Goal: Task Accomplishment & Management: Use online tool/utility

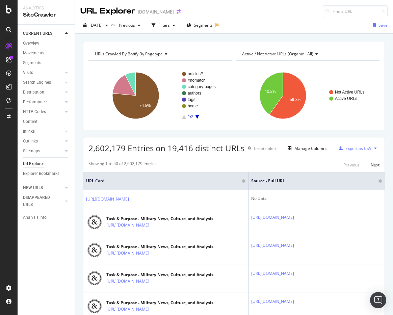
click at [181, 11] on icon "arrow-right-arrow-left" at bounding box center [179, 11] width 4 height 5
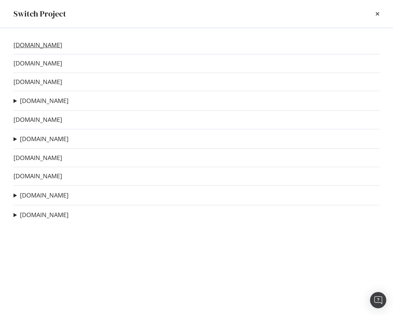
click at [33, 48] on link "bobvila.com" at bounding box center [38, 45] width 49 height 7
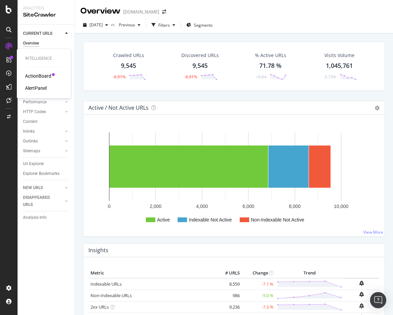
click at [34, 75] on div "ActionBoard" at bounding box center [38, 76] width 26 height 7
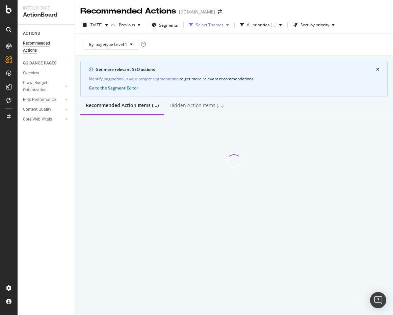
click at [213, 23] on div "Select Themes" at bounding box center [210, 25] width 28 height 4
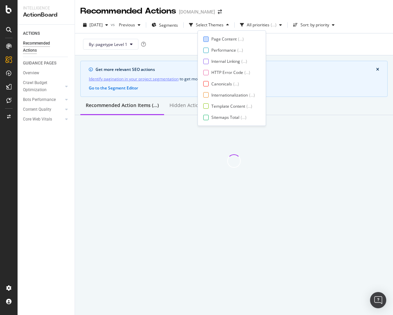
click at [215, 39] on div "Page Content" at bounding box center [224, 39] width 25 height 6
click at [205, 60] on div at bounding box center [205, 61] width 5 height 5
click at [206, 69] on div "Page Content ( ... ) Performance ( ... ) Internal Linking ( ... ) HTTP Error Co…" at bounding box center [231, 78] width 57 height 84
click at [206, 75] on div at bounding box center [205, 72] width 5 height 5
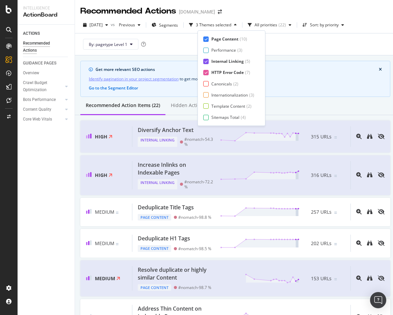
click at [207, 87] on div "Page Content ( 10 ) Performance ( 3 ) Internal Linking ( 5 ) HTTP Error Code ( …" at bounding box center [231, 78] width 56 height 84
click at [206, 84] on div at bounding box center [205, 83] width 5 height 5
click at [206, 96] on div at bounding box center [205, 94] width 5 height 5
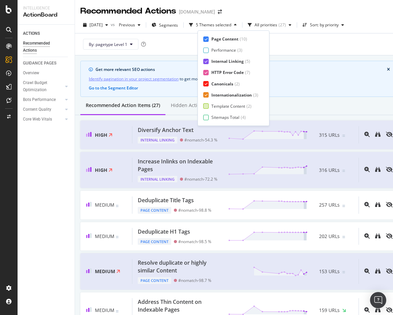
click at [205, 107] on div at bounding box center [205, 105] width 5 height 5
click at [206, 117] on div at bounding box center [205, 117] width 5 height 5
click at [206, 118] on div at bounding box center [205, 117] width 5 height 5
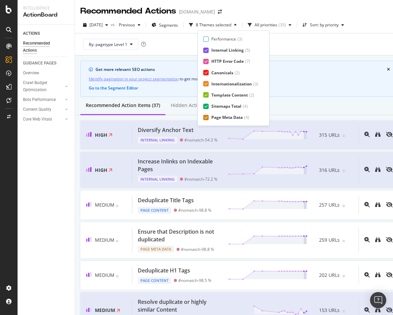
scroll to position [0, 0]
click at [327, 20] on button "Sort: by priority" at bounding box center [323, 25] width 47 height 11
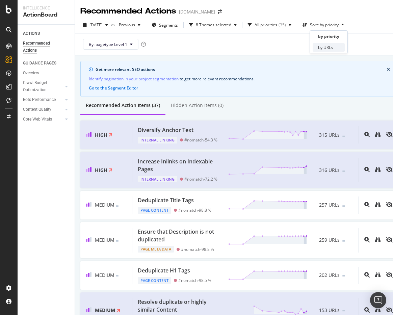
click at [328, 46] on div "by URLs" at bounding box center [325, 48] width 15 height 6
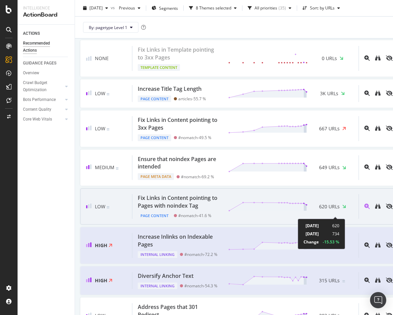
scroll to position [81, 0]
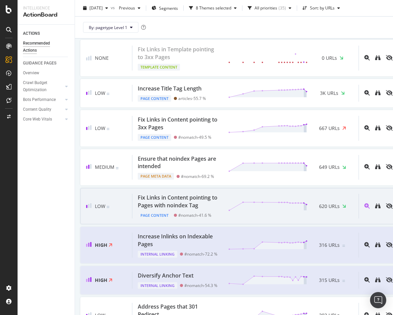
click at [191, 206] on div "Fix Links in Content pointing to Pages with noindex Tag" at bounding box center [179, 202] width 82 height 16
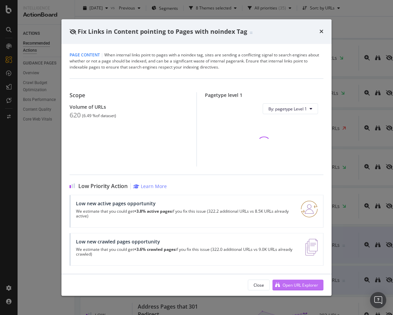
click at [295, 285] on div "Open URL Explorer" at bounding box center [300, 286] width 35 height 6
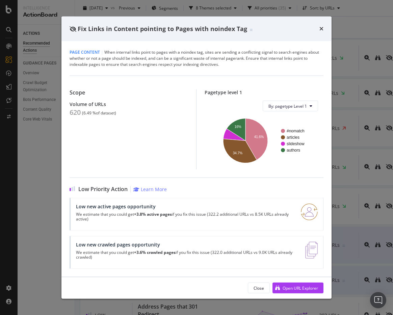
click at [318, 28] on div "Fix Links in Content pointing to Pages with noindex Tag" at bounding box center [197, 28] width 254 height 9
click at [321, 29] on icon "times" at bounding box center [322, 28] width 4 height 5
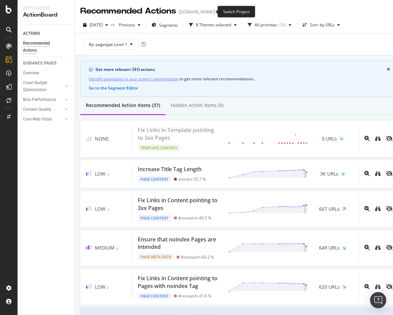
click at [218, 11] on icon "arrow-right-arrow-left" at bounding box center [220, 11] width 4 height 5
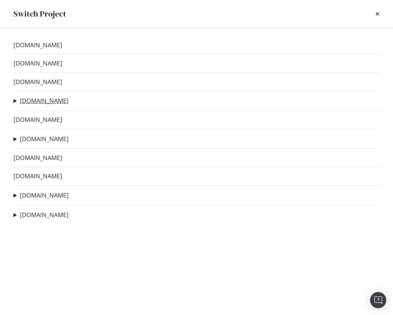
click at [33, 100] on link "thedrive.com" at bounding box center [44, 100] width 49 height 7
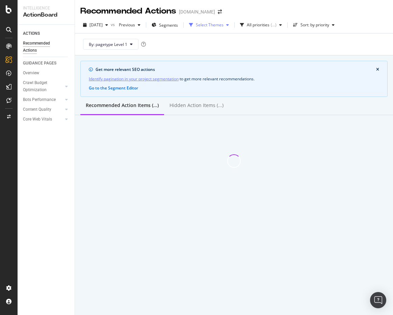
click at [208, 25] on div "Select Themes" at bounding box center [210, 25] width 28 height 4
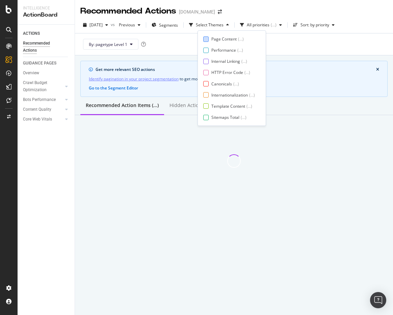
click at [208, 37] on div at bounding box center [205, 39] width 5 height 5
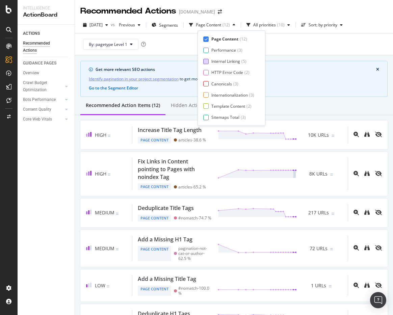
click at [208, 60] on div at bounding box center [205, 61] width 5 height 5
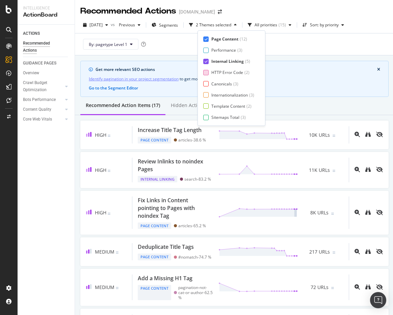
click at [207, 75] on div at bounding box center [205, 72] width 5 height 5
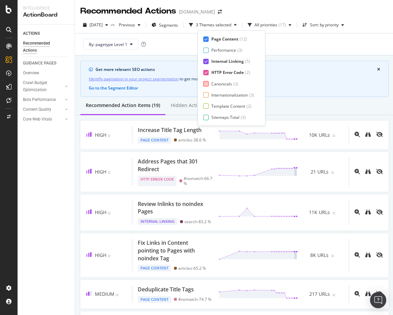
click at [206, 81] on div at bounding box center [205, 83] width 5 height 5
click at [208, 96] on div at bounding box center [205, 94] width 5 height 5
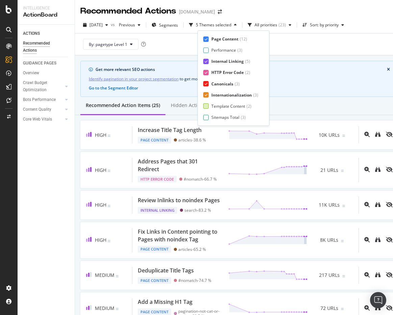
click at [210, 108] on div "Template Content ( 2 )" at bounding box center [230, 106] width 55 height 6
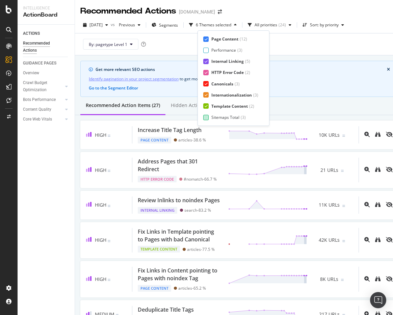
click at [209, 115] on div at bounding box center [205, 117] width 5 height 5
click at [215, 115] on div "Page Meta Data" at bounding box center [227, 118] width 30 height 6
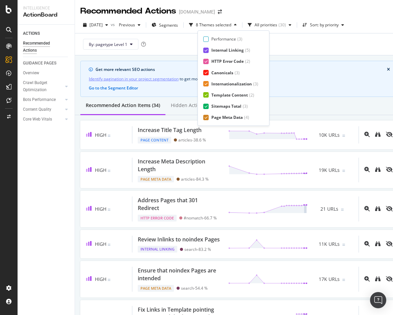
click at [336, 33] on div "By: pagetype Level 1" at bounding box center [239, 44] width 318 height 22
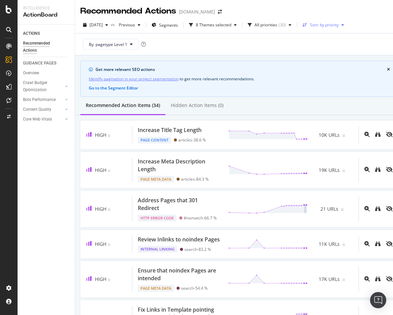
click at [328, 28] on div "Sort: by priority" at bounding box center [323, 25] width 47 height 10
click at [327, 46] on div "by URLs" at bounding box center [325, 48] width 15 height 6
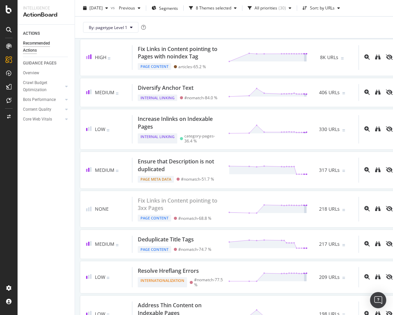
scroll to position [0, 0]
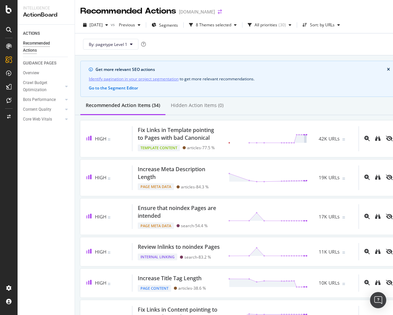
click at [218, 10] on icon "arrow-right-arrow-left" at bounding box center [220, 11] width 4 height 5
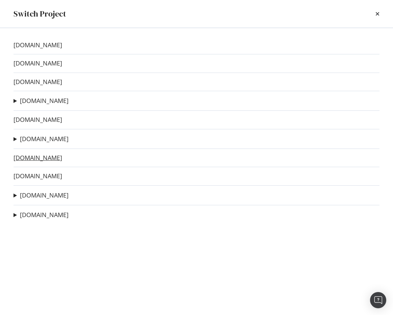
click at [25, 161] on link "[DOMAIN_NAME]" at bounding box center [38, 157] width 49 height 7
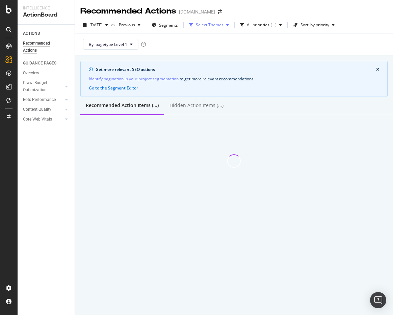
click at [223, 24] on div "Select Themes" at bounding box center [210, 25] width 28 height 4
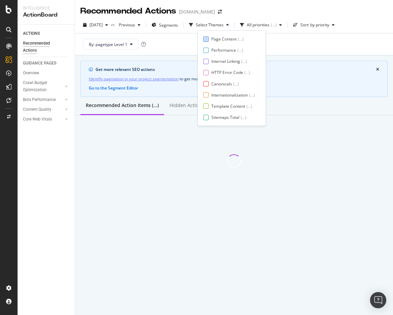
click at [222, 41] on div "Page Content" at bounding box center [224, 39] width 25 height 6
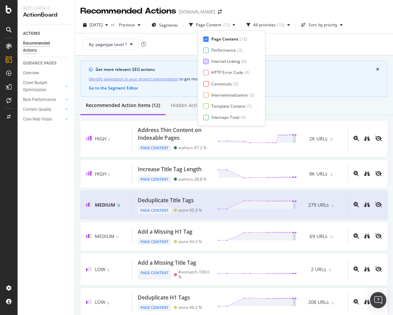
click at [216, 64] on div "Internal Linking" at bounding box center [226, 61] width 29 height 6
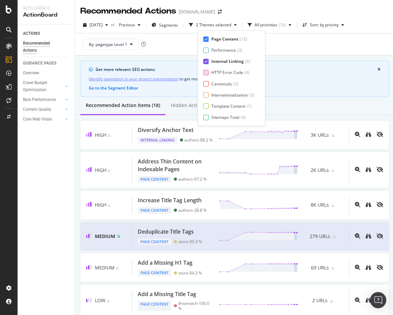
click at [214, 72] on div "HTTP Error Code" at bounding box center [228, 73] width 32 height 6
click at [212, 83] on div "Canonicals" at bounding box center [222, 84] width 21 height 6
click at [213, 97] on div "Internationalization" at bounding box center [230, 95] width 37 height 6
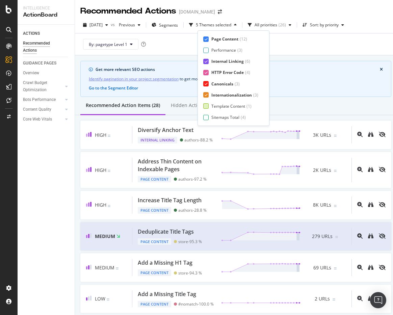
click at [213, 107] on div "Template Content" at bounding box center [229, 106] width 34 height 6
click at [214, 117] on div "Sitemaps Total" at bounding box center [226, 118] width 28 height 6
click at [222, 115] on div "Page Meta Data" at bounding box center [227, 118] width 30 height 6
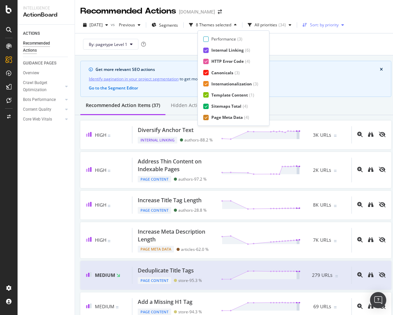
click at [330, 23] on div "Sort: by priority" at bounding box center [324, 25] width 29 height 4
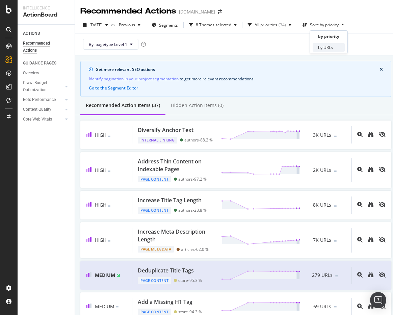
click at [325, 46] on div "by URLs" at bounding box center [325, 48] width 15 height 6
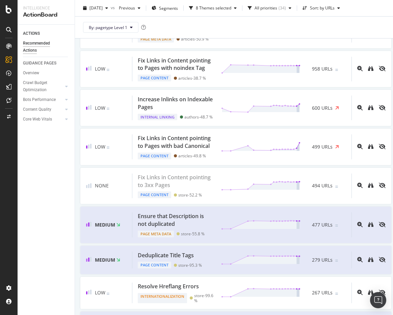
scroll to position [253, 0]
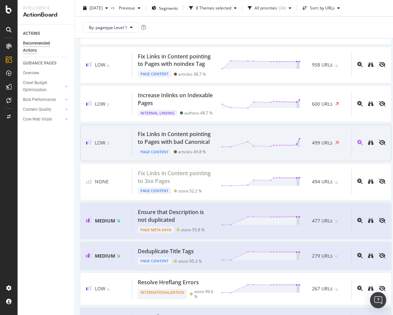
click at [194, 146] on div "Fix Links in Content pointing to Pages with bad Canonical" at bounding box center [175, 138] width 75 height 16
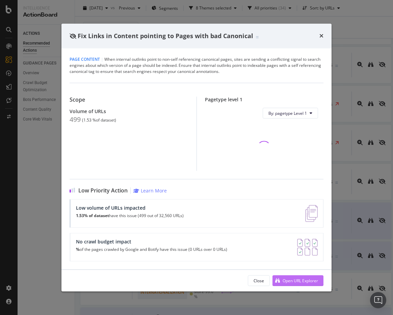
click at [313, 282] on div "Open URL Explorer" at bounding box center [300, 281] width 35 height 6
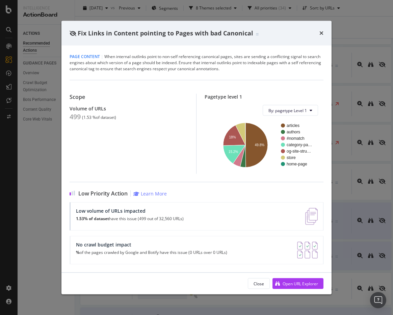
click at [316, 31] on div "Fix Links in Content pointing to Pages with bad Canonical" at bounding box center [197, 33] width 254 height 9
click at [323, 33] on icon "times" at bounding box center [322, 32] width 4 height 5
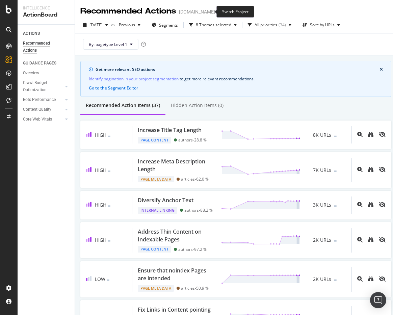
click at [218, 12] on icon "arrow-right-arrow-left" at bounding box center [220, 11] width 4 height 5
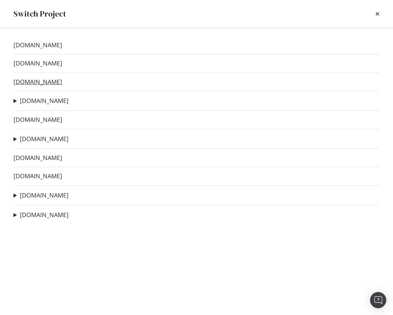
click at [42, 82] on link "outdoorlife.com" at bounding box center [38, 81] width 49 height 7
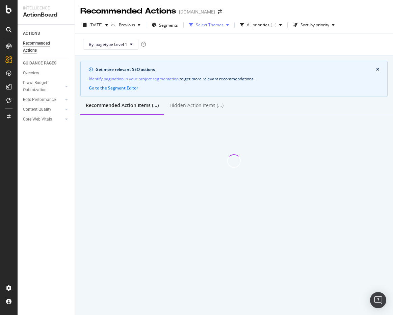
click at [212, 23] on div "Select Themes" at bounding box center [210, 25] width 28 height 4
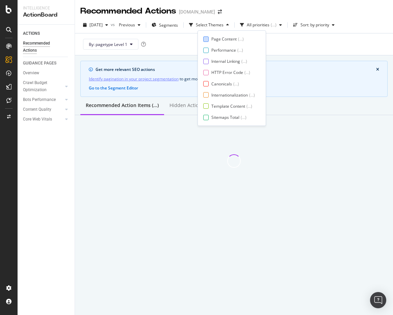
click at [209, 37] on div "Page Content ( ... )" at bounding box center [229, 39] width 52 height 6
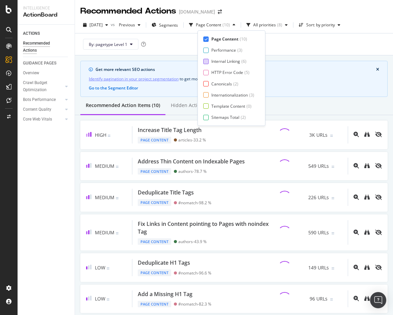
click at [208, 59] on div at bounding box center [205, 61] width 5 height 5
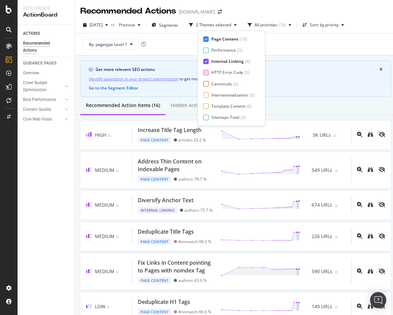
click at [208, 73] on div at bounding box center [205, 72] width 5 height 5
click at [208, 84] on div at bounding box center [205, 83] width 5 height 5
click at [205, 97] on div at bounding box center [205, 94] width 5 height 5
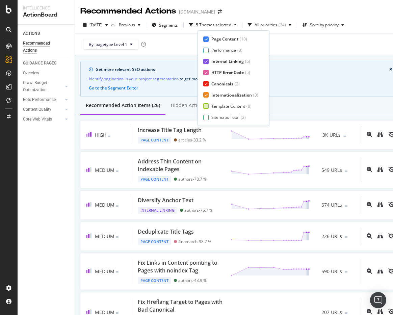
click at [206, 106] on div at bounding box center [205, 105] width 5 height 5
click at [207, 115] on div at bounding box center [205, 117] width 5 height 5
click at [210, 116] on div "Page Meta Data ( 4 )" at bounding box center [230, 118] width 55 height 6
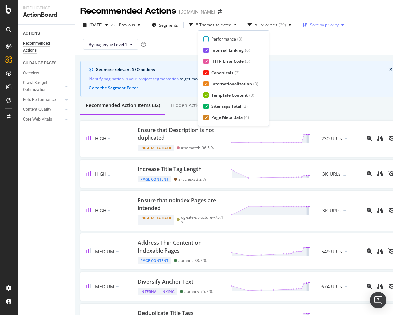
click at [347, 24] on div "button" at bounding box center [343, 25] width 8 height 4
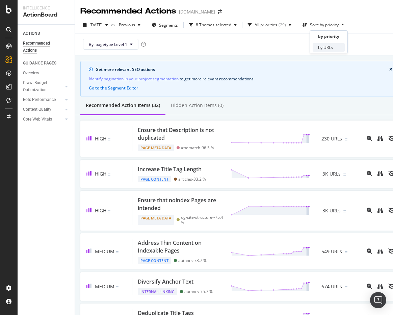
click at [334, 47] on div "by URLs" at bounding box center [329, 47] width 32 height 8
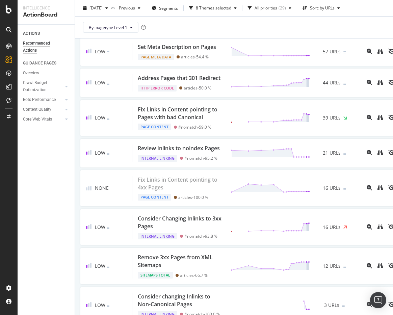
scroll to position [0, 0]
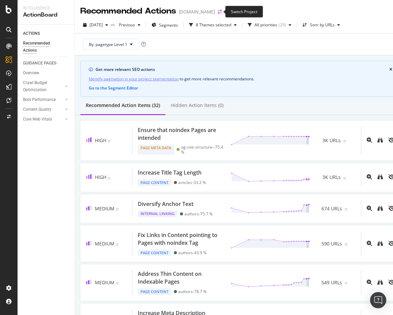
click at [218, 11] on icon "arrow-right-arrow-left" at bounding box center [220, 11] width 4 height 5
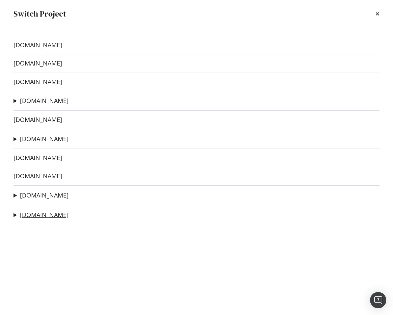
click at [29, 212] on link "dwell.com" at bounding box center [44, 215] width 49 height 7
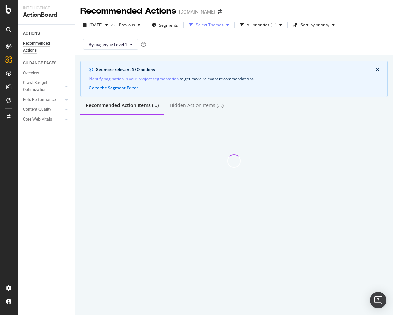
click at [210, 24] on div "Select Themes" at bounding box center [210, 25] width 28 height 4
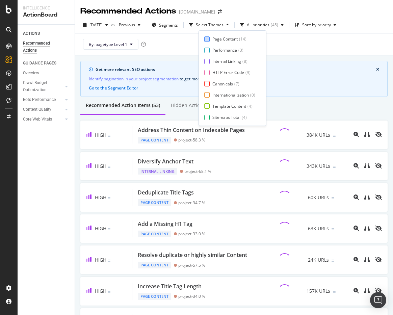
click at [214, 40] on div "Page Content" at bounding box center [225, 39] width 25 height 6
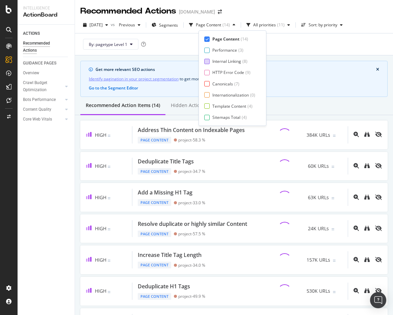
click at [209, 61] on div at bounding box center [206, 61] width 5 height 5
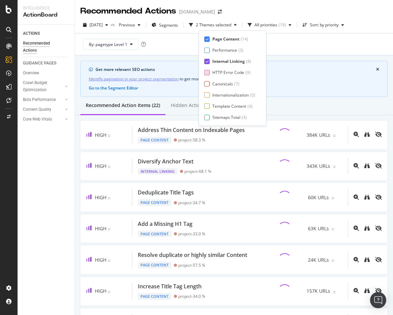
click at [211, 72] on div "HTTP Error Code ( 9 )" at bounding box center [229, 73] width 51 height 6
click at [211, 83] on div "Canonicals ( 7 )" at bounding box center [229, 84] width 51 height 6
click at [211, 95] on div "Internationalization ( 0 )" at bounding box center [229, 95] width 51 height 6
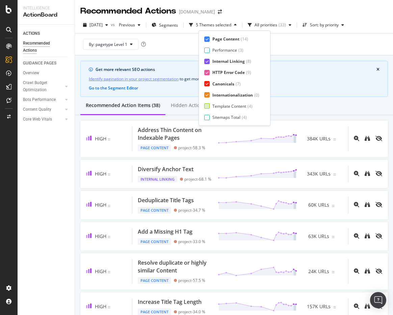
click at [210, 104] on div "Template Content ( 4 )" at bounding box center [231, 106] width 55 height 6
click at [211, 119] on div "Sitemaps Total ( 4 )" at bounding box center [231, 118] width 55 height 6
click at [221, 116] on div "Page Meta Data" at bounding box center [228, 118] width 30 height 6
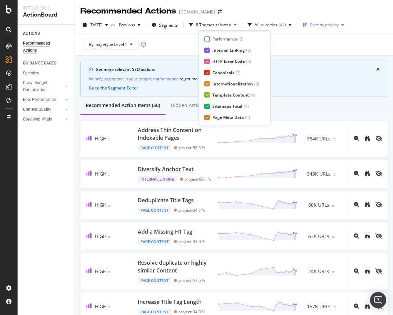
click at [325, 21] on div "Sort: by priority" at bounding box center [323, 25] width 47 height 10
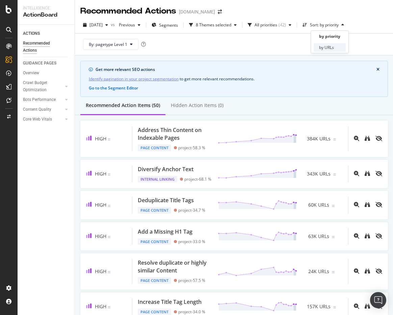
click at [324, 47] on div "by URLs" at bounding box center [326, 48] width 15 height 6
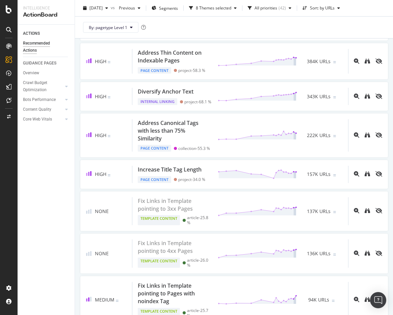
scroll to position [0, 0]
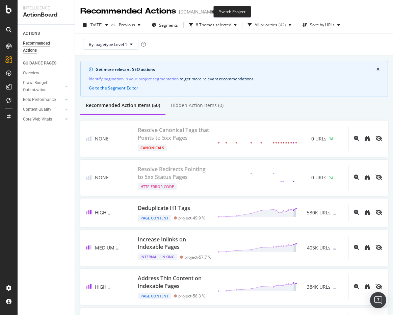
click at [218, 11] on icon "arrow-right-arrow-left" at bounding box center [220, 11] width 4 height 5
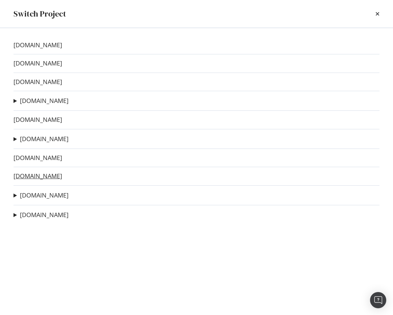
click at [41, 178] on link "wearethemighty.com" at bounding box center [38, 176] width 49 height 7
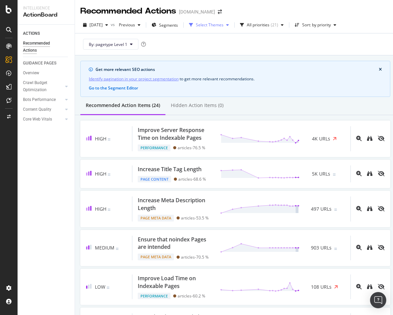
click at [224, 27] on div "Select Themes" at bounding box center [210, 25] width 28 height 4
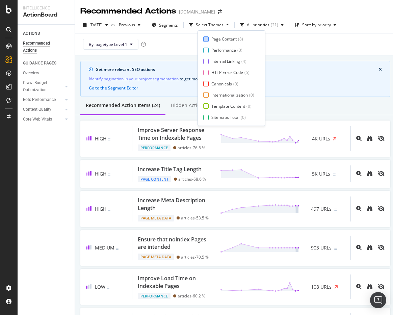
click at [222, 40] on div "Page Content" at bounding box center [224, 39] width 25 height 6
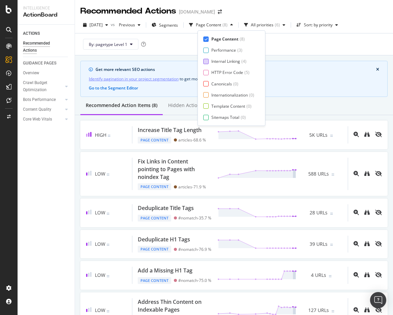
click at [216, 59] on div "Internal Linking" at bounding box center [226, 61] width 29 height 6
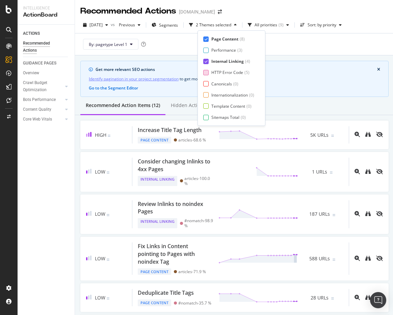
click at [214, 70] on div "HTTP Error Code" at bounding box center [228, 73] width 32 height 6
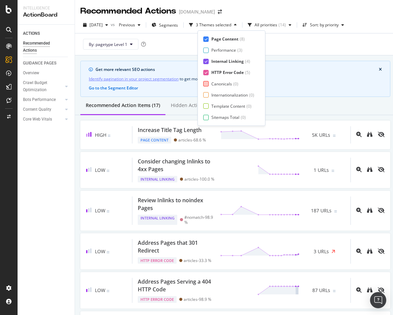
click at [211, 82] on div "Canonicals ( 0 )" at bounding box center [228, 84] width 51 height 6
click at [210, 95] on div "Internationalization ( 0 )" at bounding box center [228, 95] width 51 height 6
click at [209, 104] on div "Template Content ( 0 )" at bounding box center [230, 106] width 55 height 6
click at [211, 117] on div "Sitemaps Total ( 0 )" at bounding box center [230, 118] width 55 height 6
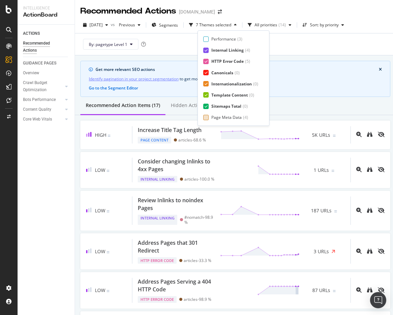
click at [225, 115] on div "Page Meta Data" at bounding box center [227, 118] width 30 height 6
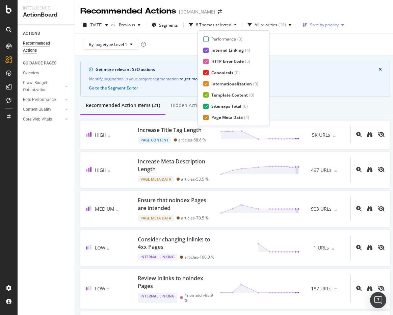
click at [330, 27] on div "Sort: by priority" at bounding box center [324, 25] width 29 height 4
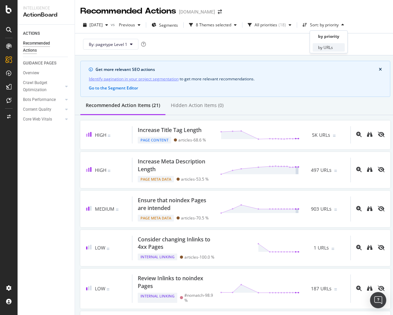
click at [329, 45] on div "by URLs" at bounding box center [325, 48] width 15 height 6
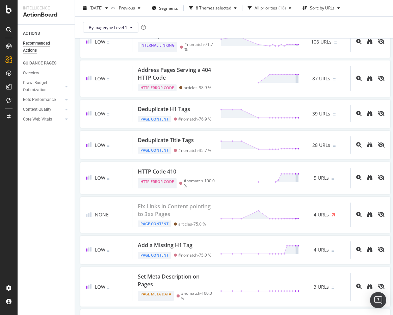
scroll to position [0, 0]
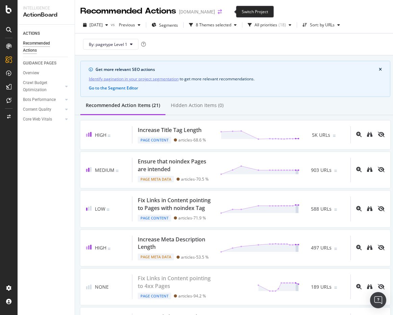
click at [222, 12] on icon "arrow-right-arrow-left" at bounding box center [220, 11] width 4 height 5
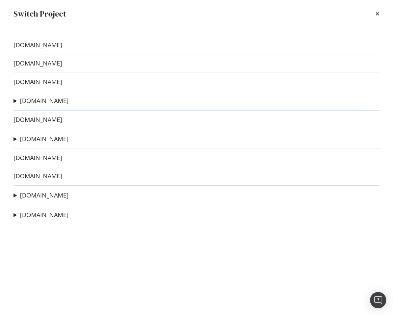
click at [34, 195] on link "futurism.com" at bounding box center [44, 195] width 49 height 7
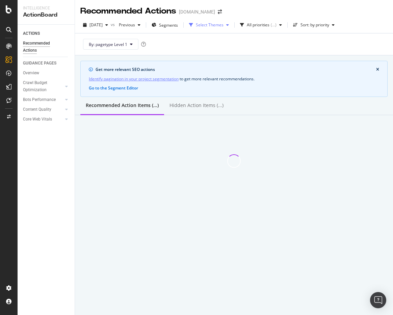
click at [216, 26] on div "Select Themes" at bounding box center [210, 25] width 28 height 4
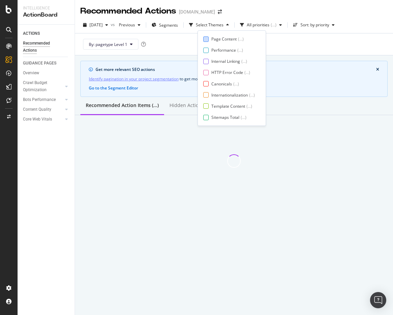
click at [217, 37] on div "Page Content" at bounding box center [224, 39] width 25 height 6
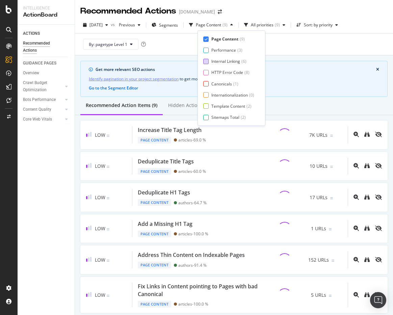
click at [214, 61] on div "Internal Linking" at bounding box center [226, 61] width 29 height 6
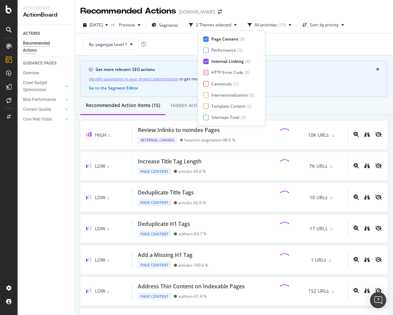
click at [213, 72] on div "HTTP Error Code" at bounding box center [228, 73] width 32 height 6
click at [215, 82] on div "Canonicals" at bounding box center [222, 84] width 21 height 6
click at [214, 93] on div "Internationalization" at bounding box center [230, 95] width 37 height 6
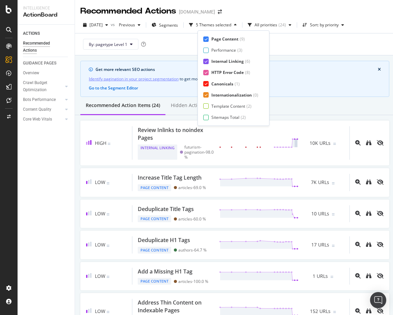
click at [213, 102] on div "Page Content ( 9 ) Performance ( 3 ) Internal Linking ( 6 ) HTTP Error Code ( 8…" at bounding box center [233, 78] width 60 height 84
click at [212, 108] on div "Template Content" at bounding box center [229, 106] width 34 height 6
click at [210, 115] on div "Sitemaps Total ( 2 )" at bounding box center [230, 118] width 55 height 6
click at [216, 115] on div "Page Meta Data" at bounding box center [227, 118] width 30 height 6
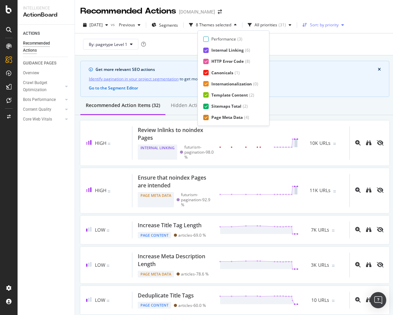
click at [336, 23] on div "Sort: by priority" at bounding box center [324, 25] width 29 height 4
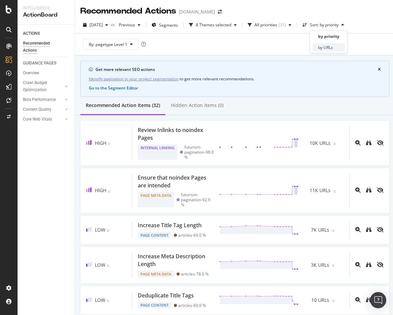
click at [326, 47] on div "by URLs" at bounding box center [325, 48] width 15 height 6
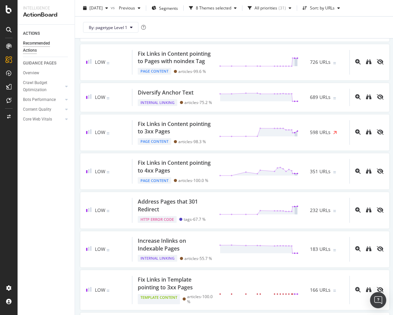
scroll to position [257, 0]
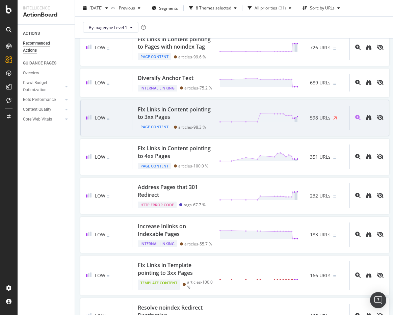
click at [201, 121] on div "Fix Links in Content pointing to 3xx Pages" at bounding box center [174, 114] width 73 height 16
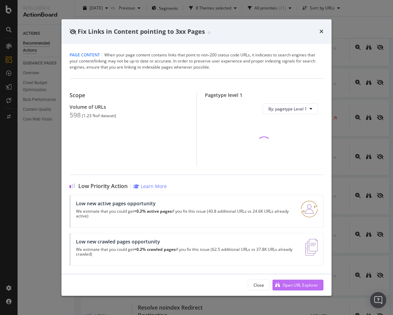
click at [297, 288] on div "Open URL Explorer" at bounding box center [300, 286] width 35 height 6
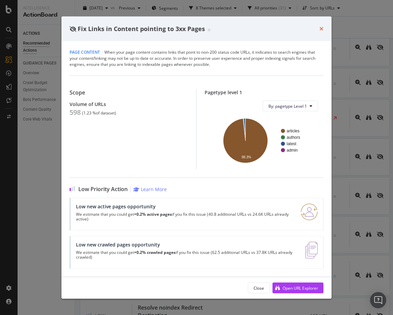
click at [320, 30] on icon "times" at bounding box center [322, 28] width 4 height 5
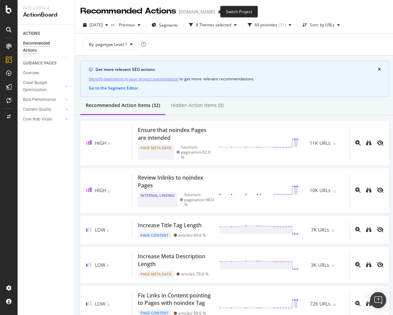
click at [218, 10] on icon "arrow-right-arrow-left" at bounding box center [220, 11] width 4 height 5
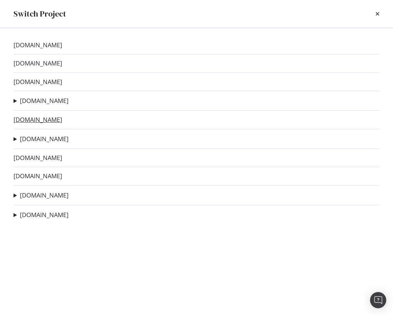
click at [23, 119] on link "taskandpurpose.com" at bounding box center [38, 119] width 49 height 7
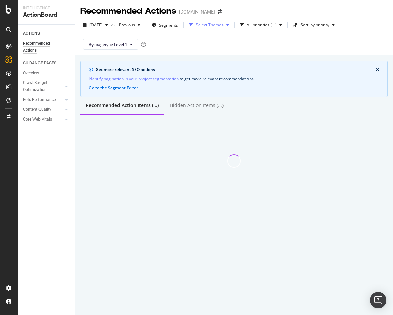
click at [224, 25] on div "Select Themes" at bounding box center [210, 25] width 28 height 4
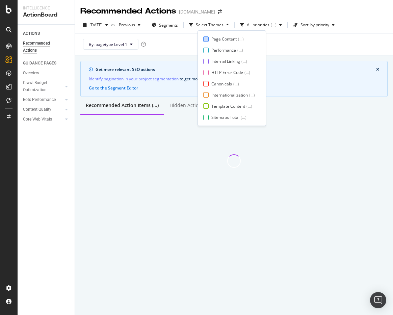
click at [219, 39] on div "Page Content" at bounding box center [224, 39] width 25 height 6
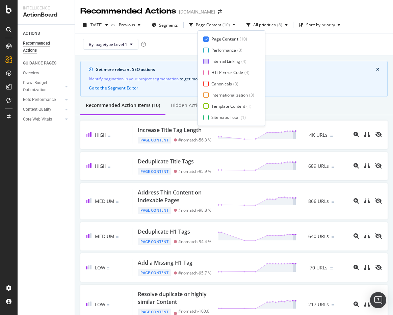
click at [212, 60] on div "Internal Linking" at bounding box center [226, 61] width 29 height 6
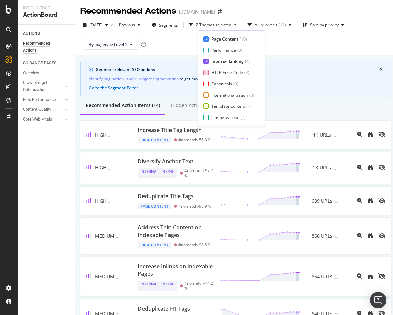
click at [213, 72] on div "HTTP Error Code" at bounding box center [228, 73] width 32 height 6
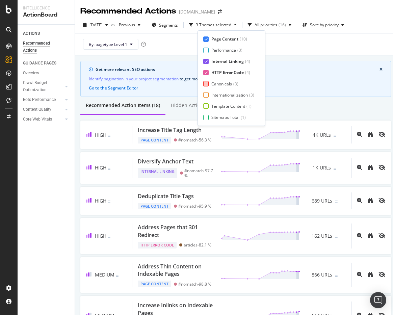
click at [210, 84] on div "Canonicals ( 3 )" at bounding box center [228, 84] width 51 height 6
click at [210, 94] on div "Internationalization ( 3 )" at bounding box center [228, 95] width 51 height 6
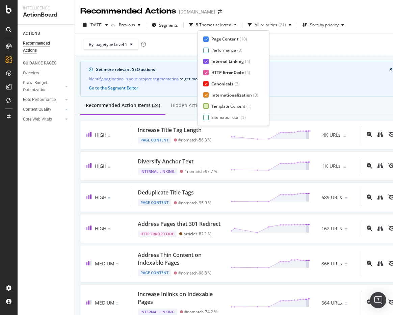
click at [206, 105] on div at bounding box center [205, 105] width 5 height 5
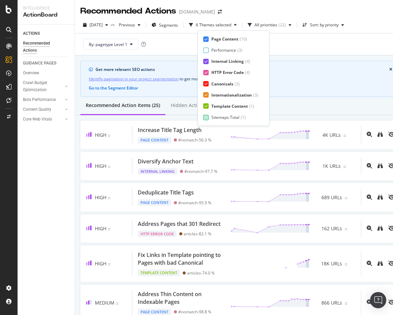
click at [208, 116] on div at bounding box center [205, 117] width 5 height 5
click at [215, 117] on div "Page Meta Data" at bounding box center [227, 118] width 30 height 6
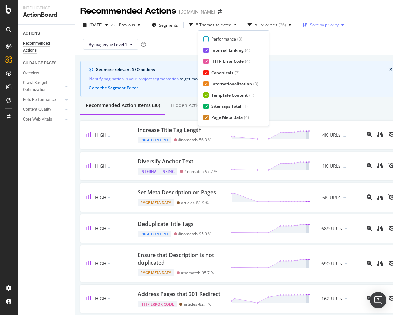
click at [325, 26] on div "Sort: by priority" at bounding box center [324, 25] width 29 height 4
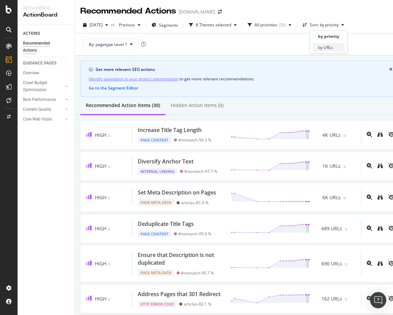
click at [322, 46] on div "by URLs" at bounding box center [325, 48] width 15 height 6
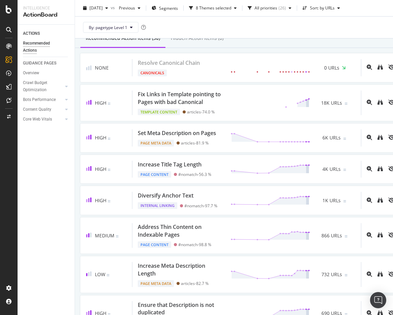
scroll to position [0, 0]
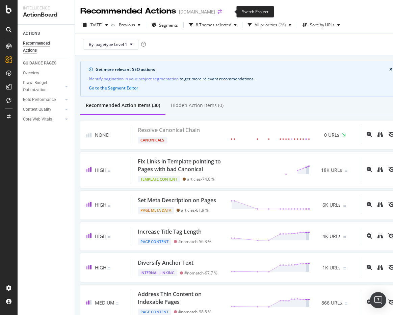
click at [222, 11] on icon "arrow-right-arrow-left" at bounding box center [220, 11] width 4 height 5
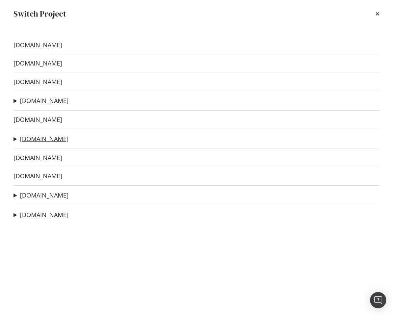
click at [30, 140] on link "domino.com" at bounding box center [44, 139] width 49 height 7
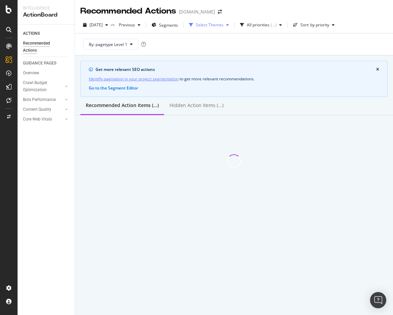
click at [216, 25] on div "Select Themes" at bounding box center [210, 25] width 28 height 4
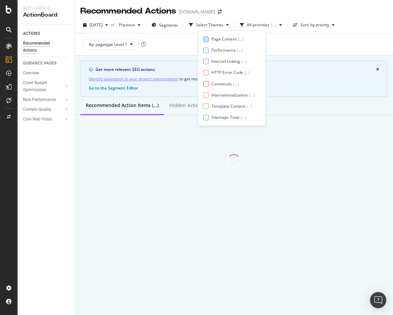
click at [214, 38] on div "Page Content" at bounding box center [224, 39] width 25 height 6
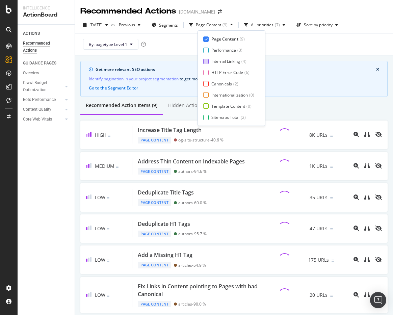
click at [212, 63] on div "Internal Linking" at bounding box center [226, 61] width 29 height 6
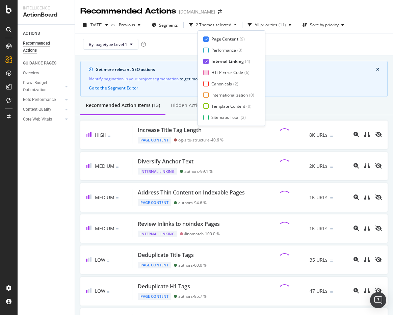
click at [212, 73] on div "HTTP Error Code" at bounding box center [228, 73] width 32 height 6
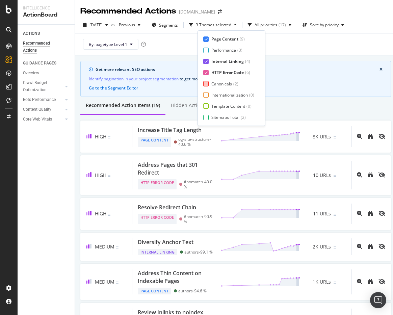
click at [212, 84] on div "Canonicals" at bounding box center [222, 84] width 21 height 6
click at [209, 94] on div at bounding box center [205, 94] width 5 height 5
click at [208, 106] on div at bounding box center [205, 105] width 5 height 5
click at [207, 116] on div at bounding box center [205, 117] width 5 height 5
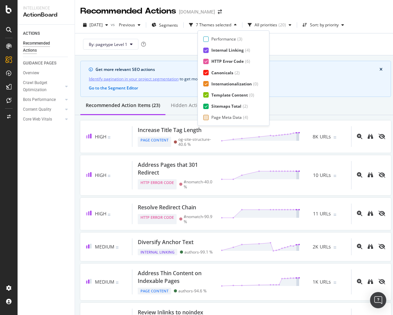
click at [221, 115] on div "Page Meta Data" at bounding box center [227, 118] width 30 height 6
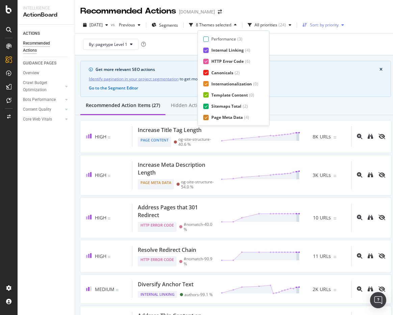
click at [321, 23] on div "Sort: by priority" at bounding box center [324, 25] width 29 height 4
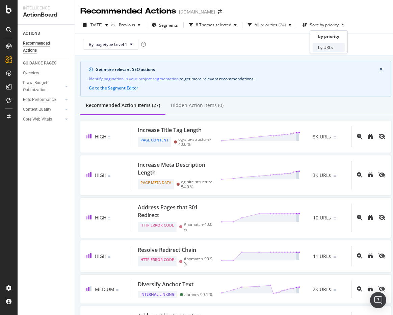
click at [319, 46] on div "by URLs" at bounding box center [325, 48] width 15 height 6
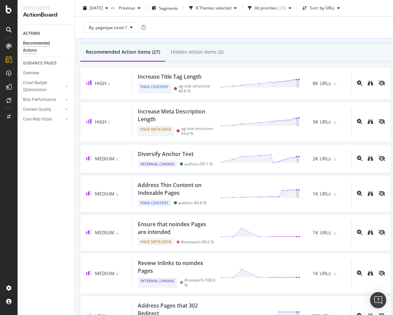
scroll to position [0, 0]
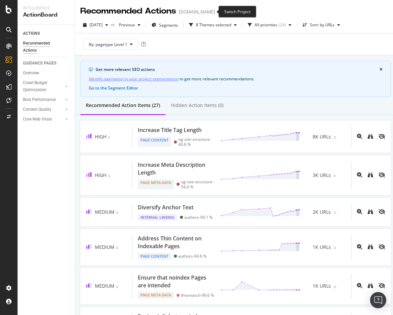
click at [218, 11] on icon "arrow-right-arrow-left" at bounding box center [220, 11] width 4 height 5
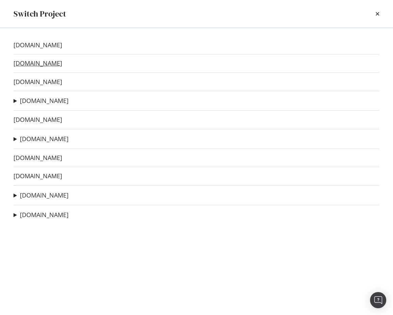
click at [25, 62] on link "twz.com" at bounding box center [38, 63] width 49 height 7
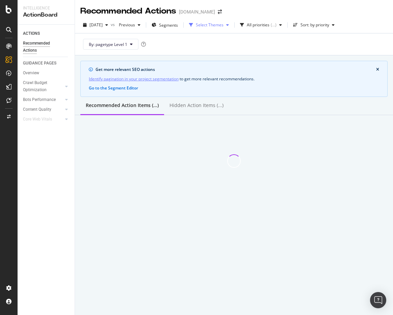
click at [218, 27] on div "Select Themes" at bounding box center [210, 25] width 28 height 4
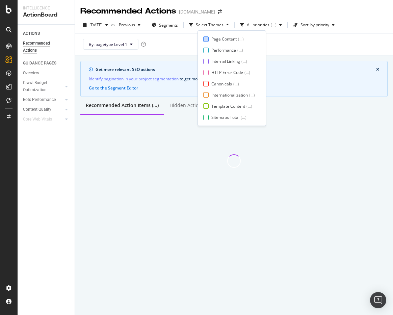
click at [217, 41] on div "Page Content" at bounding box center [224, 39] width 25 height 6
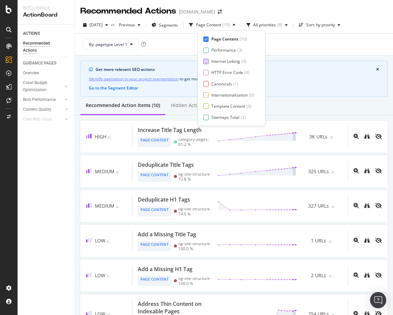
click at [215, 63] on div "Internal Linking" at bounding box center [226, 61] width 29 height 6
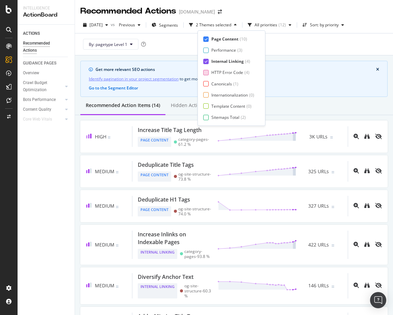
click at [215, 72] on div "HTTP Error Code" at bounding box center [228, 73] width 32 height 6
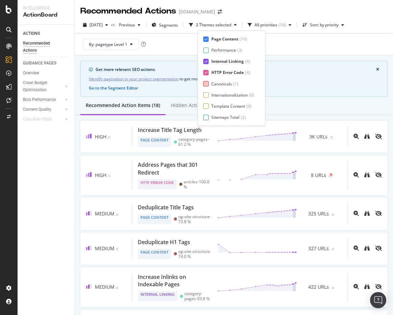
click at [215, 86] on div "Canonicals" at bounding box center [222, 84] width 21 height 6
click at [215, 98] on div "Page Content ( 10 ) Performance ( 3 ) Internal Linking ( 4 ) HTTP Error Code ( …" at bounding box center [231, 78] width 56 height 84
click at [215, 91] on div "Page Content ( 10 ) Performance ( 3 ) Internal Linking ( 4 ) HTTP Error Code ( …" at bounding box center [231, 78] width 56 height 84
click at [213, 96] on div "Internationalization" at bounding box center [230, 95] width 37 height 6
click at [213, 106] on div "Template Content" at bounding box center [229, 106] width 34 height 6
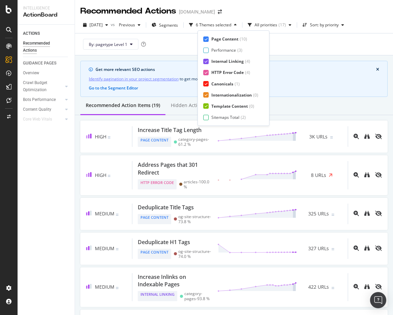
click at [211, 121] on div "Page Content ( 10 ) Performance ( 3 ) Internal Linking ( 4 ) HTTP Error Code ( …" at bounding box center [234, 78] width 72 height 96
click at [207, 117] on div at bounding box center [205, 117] width 5 height 5
click at [216, 118] on div "Page Meta Data" at bounding box center [227, 118] width 30 height 6
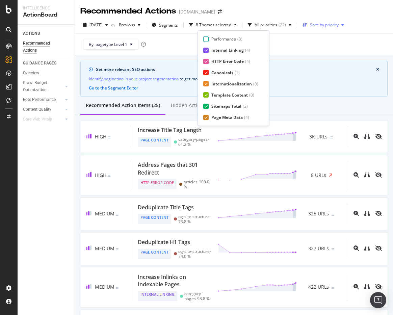
click at [325, 24] on div "Sort: by priority" at bounding box center [324, 25] width 29 height 4
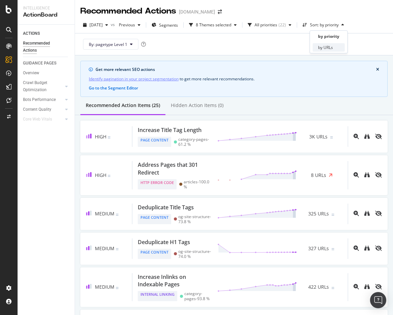
click at [325, 45] on div "by URLs" at bounding box center [325, 48] width 15 height 6
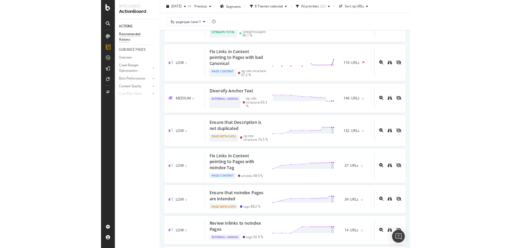
scroll to position [0, 0]
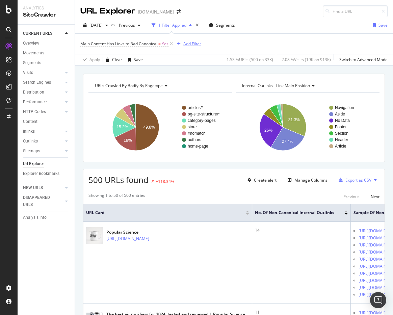
click at [189, 45] on div "Add Filter" at bounding box center [193, 44] width 18 height 6
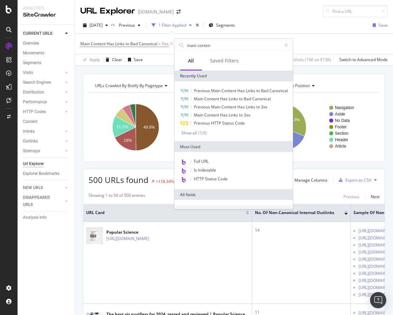
type input "main content"
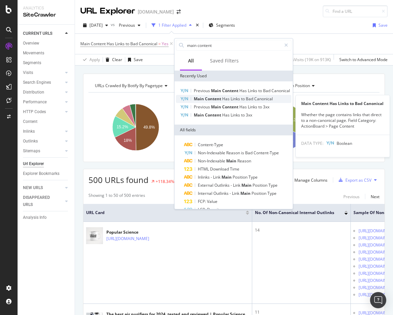
click at [247, 98] on span "Bad" at bounding box center [250, 99] width 8 height 6
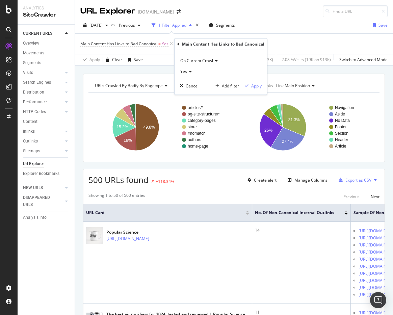
click at [190, 70] on icon at bounding box center [189, 72] width 5 height 4
click at [191, 95] on div "No" at bounding box center [218, 94] width 72 height 9
click at [254, 87] on div "Apply" at bounding box center [256, 86] width 10 height 6
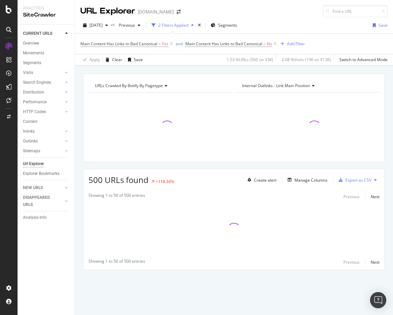
click at [211, 39] on span "Main Content Has Links to Bad Canonical = No" at bounding box center [232, 43] width 93 height 9
click at [207, 47] on span "Main Content Has Links to Bad Canonical = No" at bounding box center [229, 44] width 87 height 6
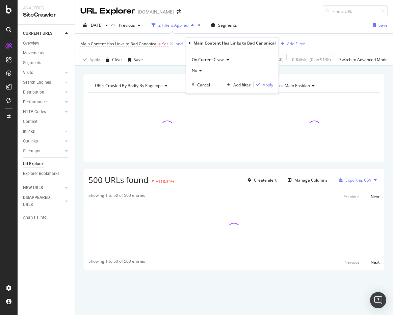
click at [209, 59] on span "On Current Crawl" at bounding box center [208, 60] width 33 height 6
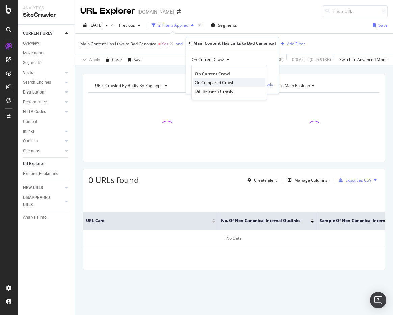
click at [209, 82] on span "On Compared Crawl" at bounding box center [214, 83] width 38 height 6
click at [285, 82] on div "Apply" at bounding box center [287, 85] width 10 height 6
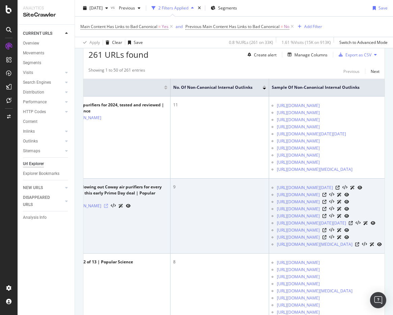
scroll to position [151, 0]
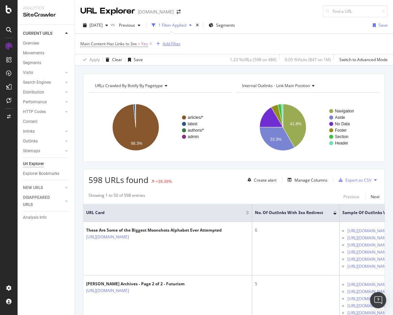
click at [169, 43] on div "Add Filter" at bounding box center [172, 44] width 18 height 6
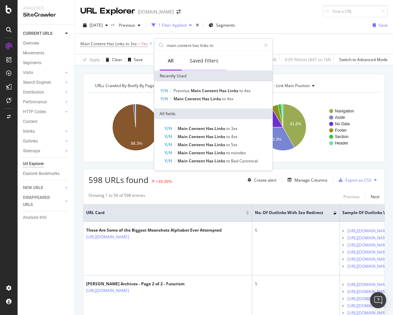
type input "main content has links to"
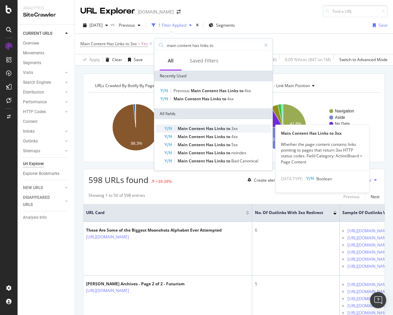
click at [193, 127] on span "Content" at bounding box center [197, 129] width 17 height 6
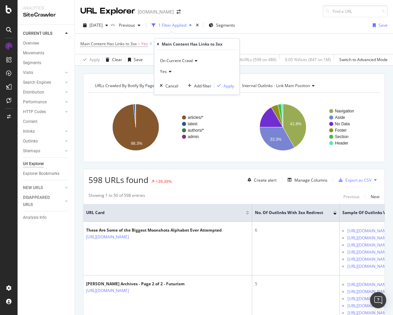
click at [176, 57] on div "On Current Crawl" at bounding box center [197, 60] width 74 height 11
click at [172, 83] on span "On Compared Crawl" at bounding box center [182, 84] width 38 height 6
click at [170, 73] on icon at bounding box center [169, 72] width 5 height 4
click at [172, 90] on div "Yes" at bounding box center [198, 85] width 72 height 9
click at [168, 70] on icon at bounding box center [169, 72] width 5 height 4
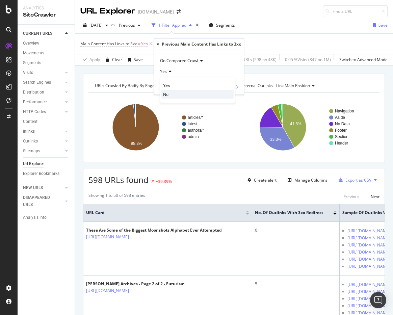
click at [166, 91] on div "No" at bounding box center [198, 94] width 72 height 9
click at [229, 87] on div "Apply" at bounding box center [233, 86] width 10 height 6
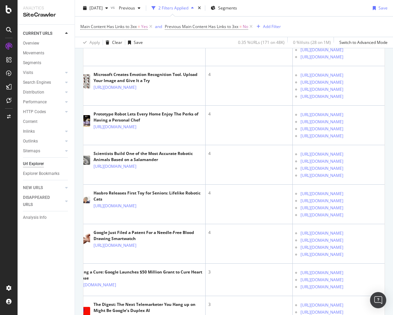
scroll to position [332, 0]
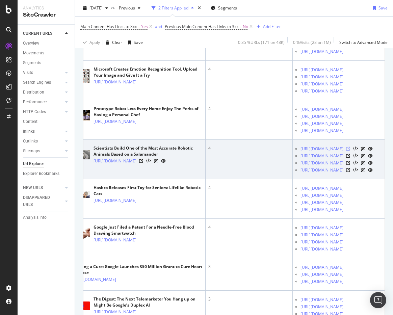
click at [350, 151] on icon at bounding box center [348, 149] width 4 height 4
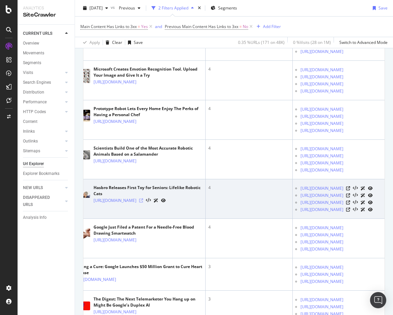
click at [143, 203] on icon at bounding box center [141, 201] width 4 height 4
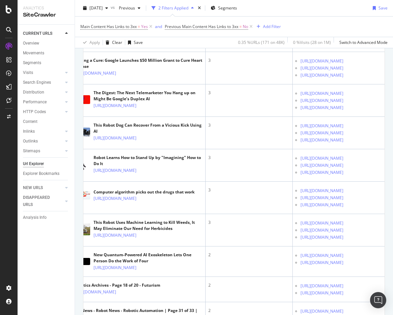
scroll to position [573, 0]
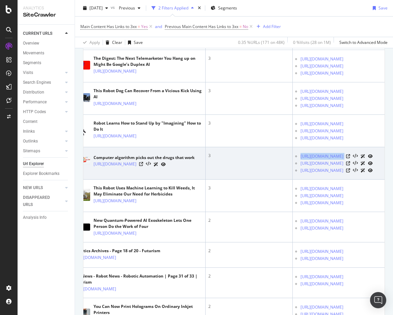
drag, startPoint x: 355, startPoint y: 189, endPoint x: 298, endPoint y: 190, distance: 56.8
click at [298, 174] on ul "https://futurism.com/18994 https://futurism.com/19279 https://futurism.com/19741" at bounding box center [339, 163] width 87 height 21
copy div "https://futurism.com/18994"
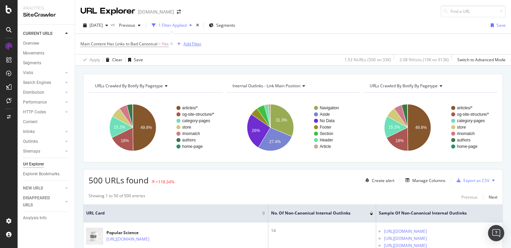
click at [195, 45] on div "Add Filter" at bounding box center [193, 44] width 18 height 6
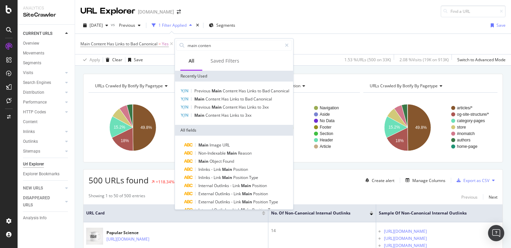
type input "main content"
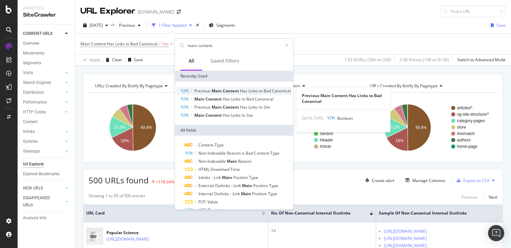
click at [245, 90] on span "Has" at bounding box center [244, 91] width 8 height 6
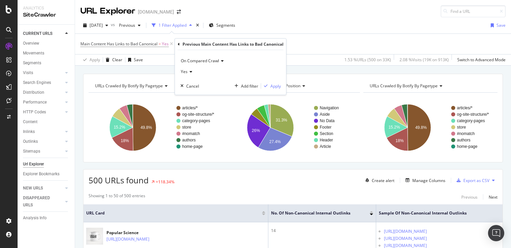
click at [203, 63] on span "On Compared Crawl" at bounding box center [200, 61] width 38 height 6
click at [256, 59] on div "On Compared Crawl" at bounding box center [230, 60] width 100 height 11
click at [193, 69] on div "Yes" at bounding box center [230, 71] width 100 height 11
click at [189, 90] on div "Yes" at bounding box center [218, 85] width 72 height 9
click at [188, 73] on icon at bounding box center [190, 72] width 5 height 4
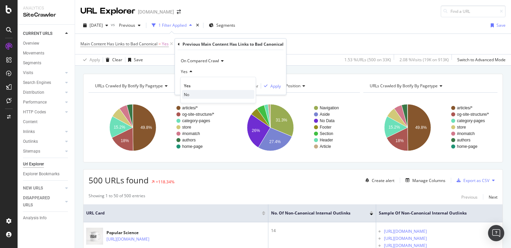
click at [189, 94] on div "No" at bounding box center [218, 94] width 72 height 9
click at [269, 84] on div "button" at bounding box center [265, 86] width 9 height 4
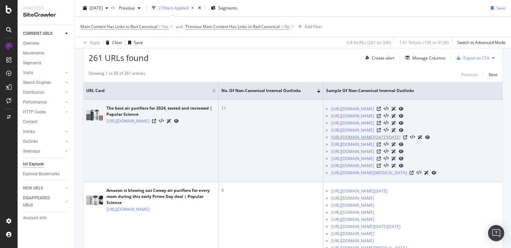
scroll to position [136, 0]
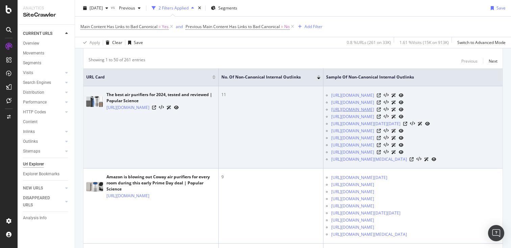
click at [374, 108] on link "[URL][DOMAIN_NAME]" at bounding box center [352, 109] width 43 height 7
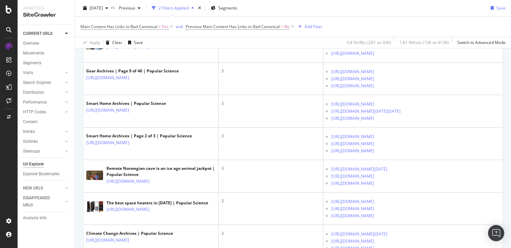
scroll to position [1396, 0]
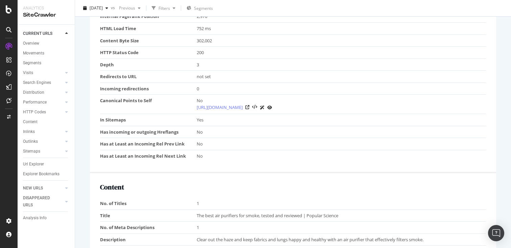
scroll to position [373, 0]
